Goal: Information Seeking & Learning: Learn about a topic

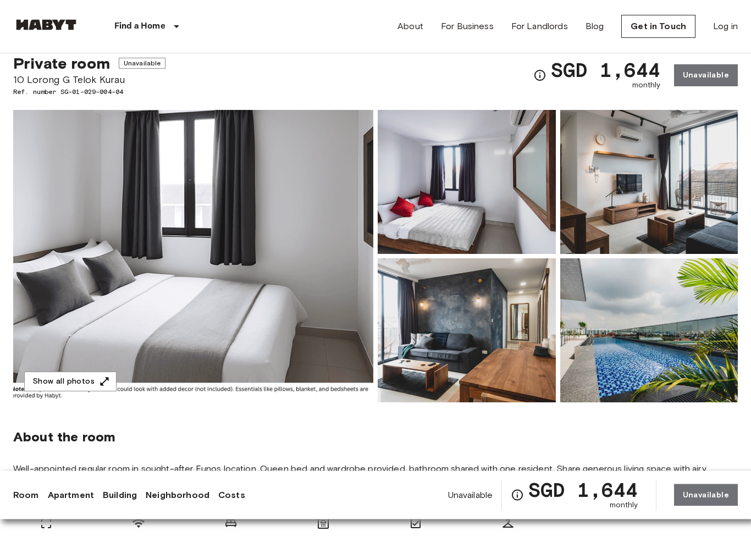
scroll to position [32, 0]
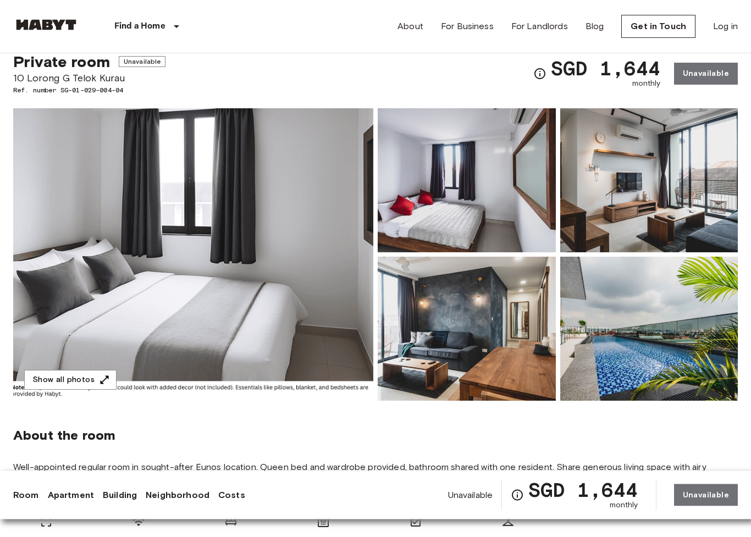
click at [484, 328] on img at bounding box center [467, 329] width 178 height 144
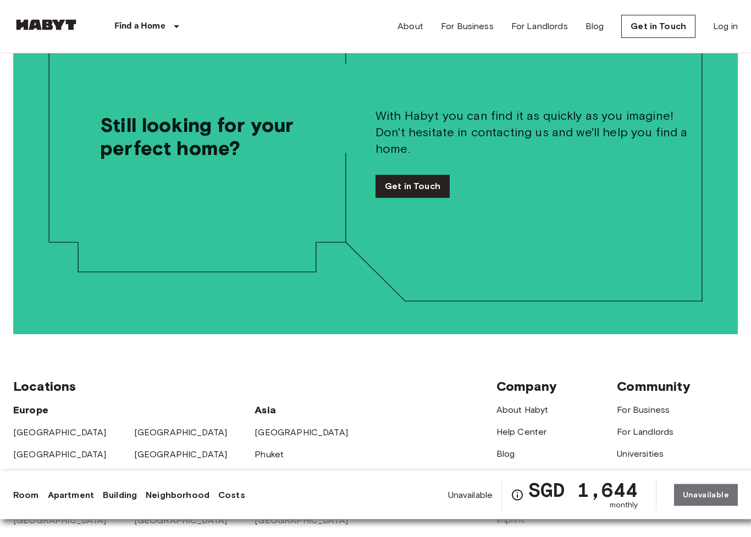
scroll to position [2586, 0]
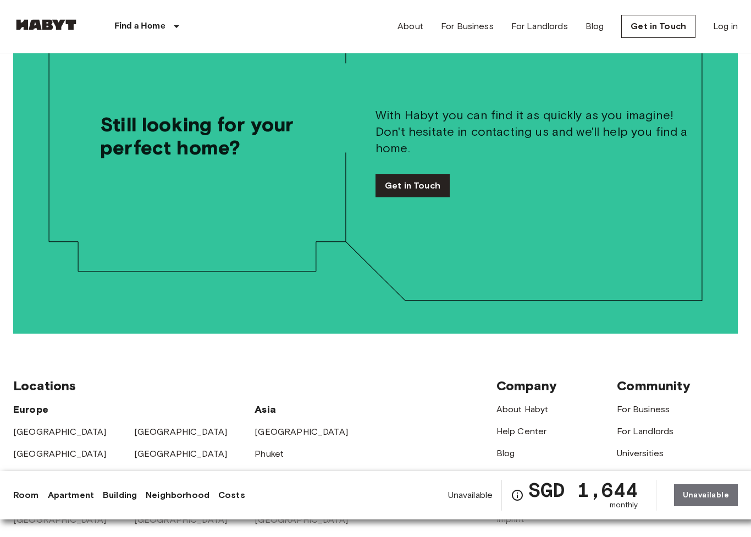
click at [73, 488] on link "Apartment" at bounding box center [71, 495] width 46 height 13
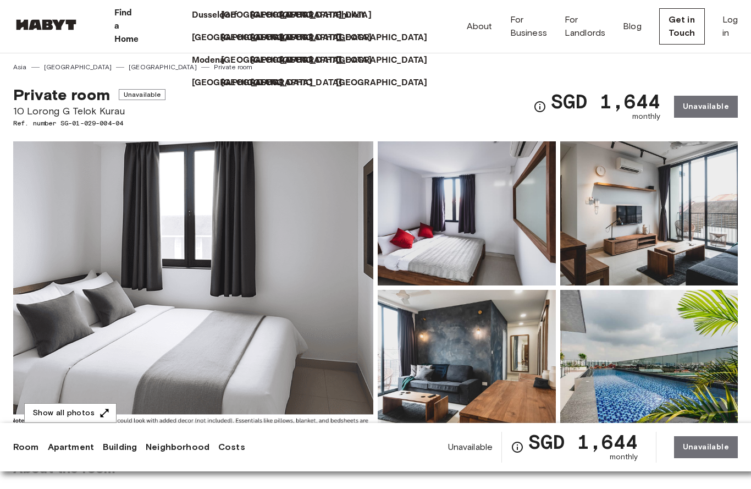
click at [408, 67] on p "[GEOGRAPHIC_DATA]" at bounding box center [382, 60] width 92 height 13
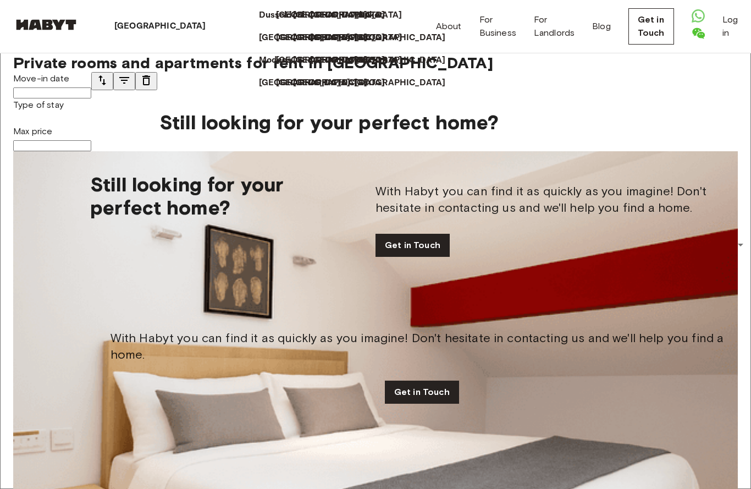
click at [420, 67] on p "[GEOGRAPHIC_DATA]" at bounding box center [400, 60] width 92 height 13
